Goal: Find contact information: Find contact information

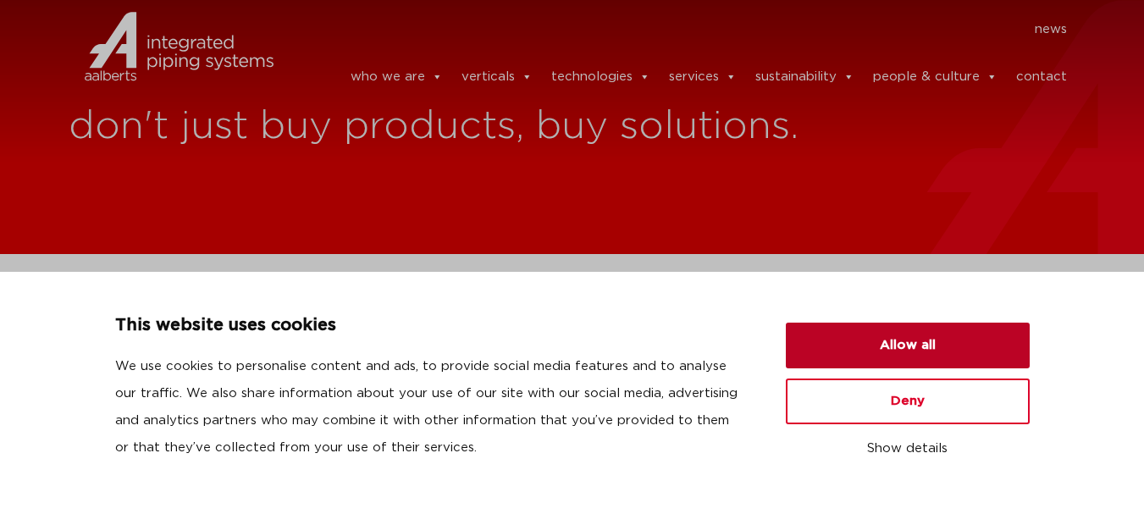
click at [901, 353] on button "Allow all" at bounding box center [908, 346] width 244 height 46
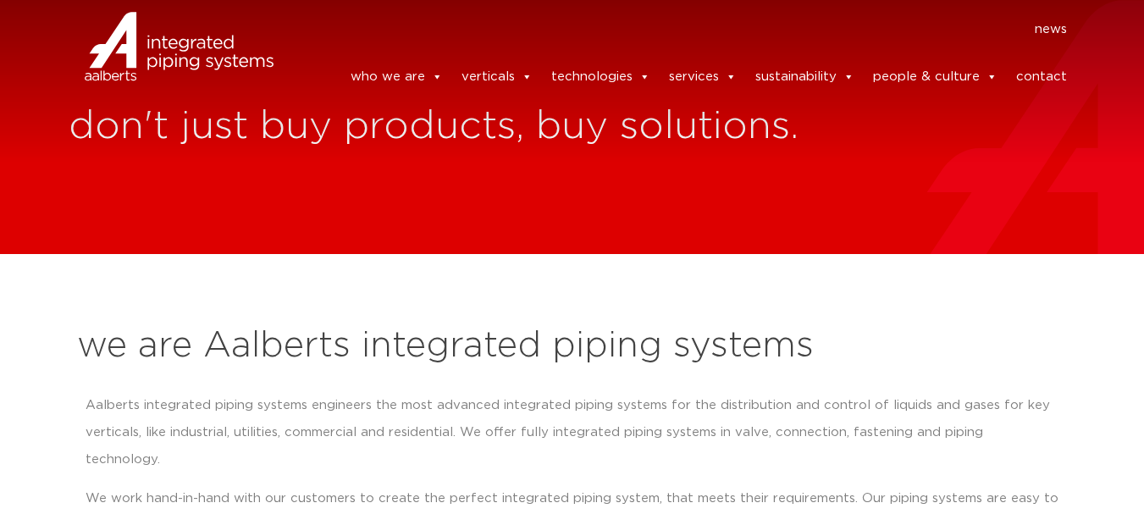
click at [1047, 69] on link "contact" at bounding box center [1041, 77] width 51 height 34
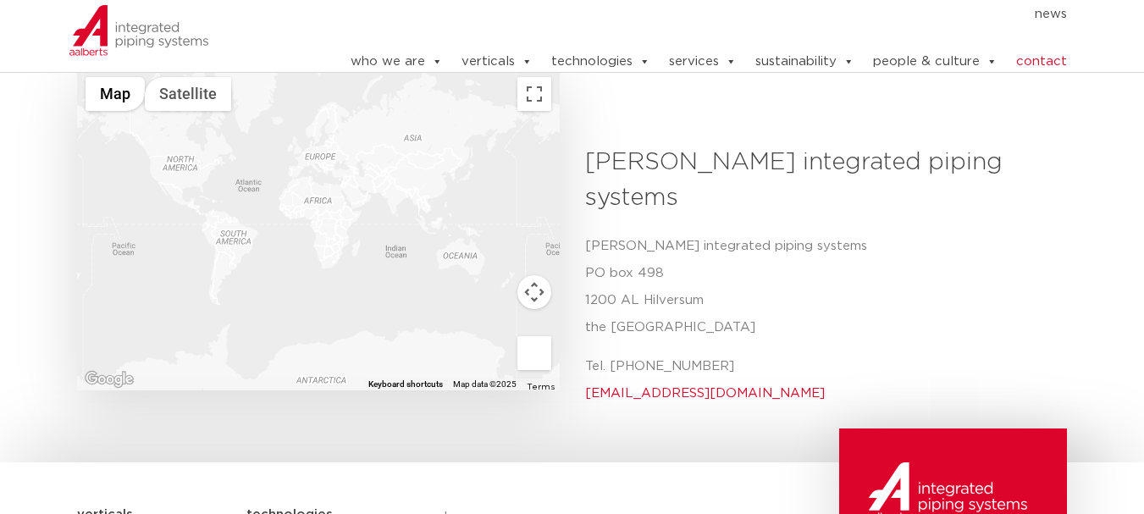
scroll to position [762, 0]
